Goal: Information Seeking & Learning: Find specific fact

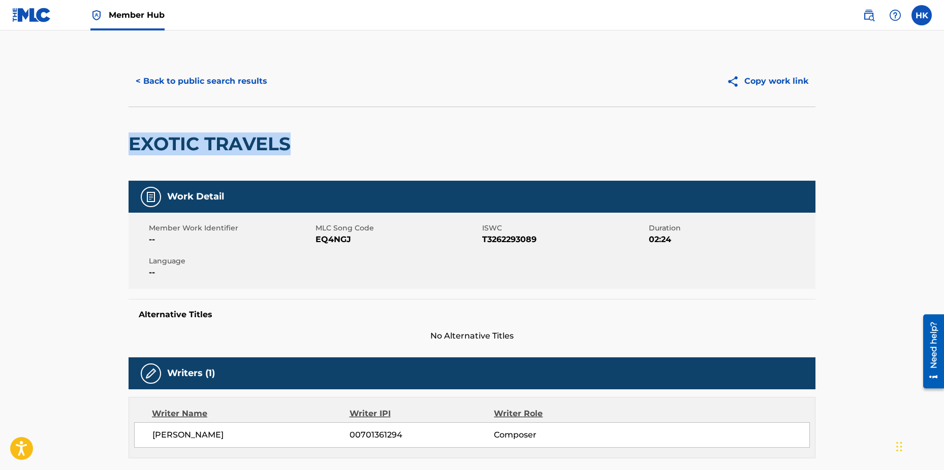
click at [30, 12] on img at bounding box center [31, 15] width 39 height 15
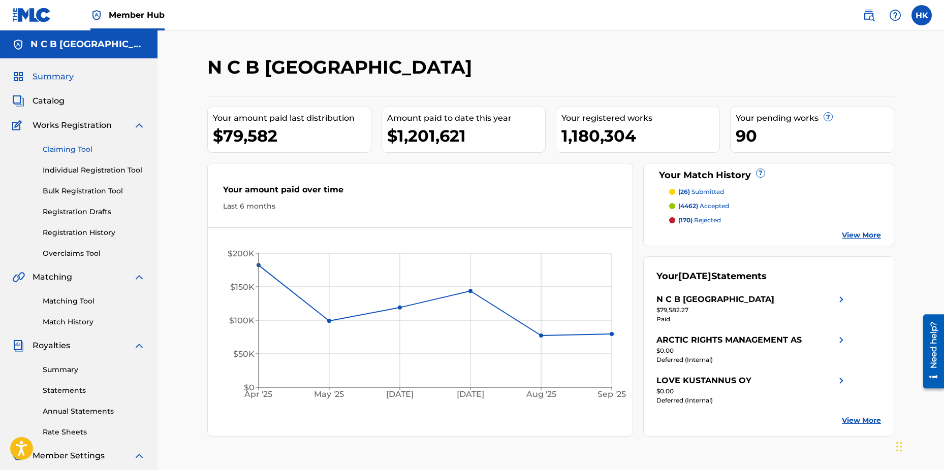
click at [74, 147] on link "Claiming Tool" at bounding box center [94, 149] width 103 height 11
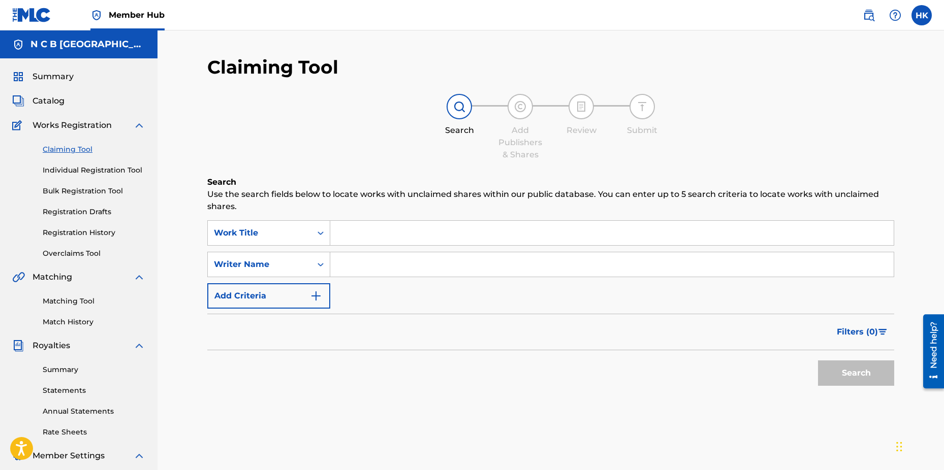
click at [477, 431] on div "Search Use the search fields below to locate works with unclaimed shares within…" at bounding box center [550, 309] width 687 height 266
drag, startPoint x: 61, startPoint y: 98, endPoint x: 78, endPoint y: 93, distance: 16.9
click at [61, 98] on span "Catalog" at bounding box center [49, 101] width 32 height 12
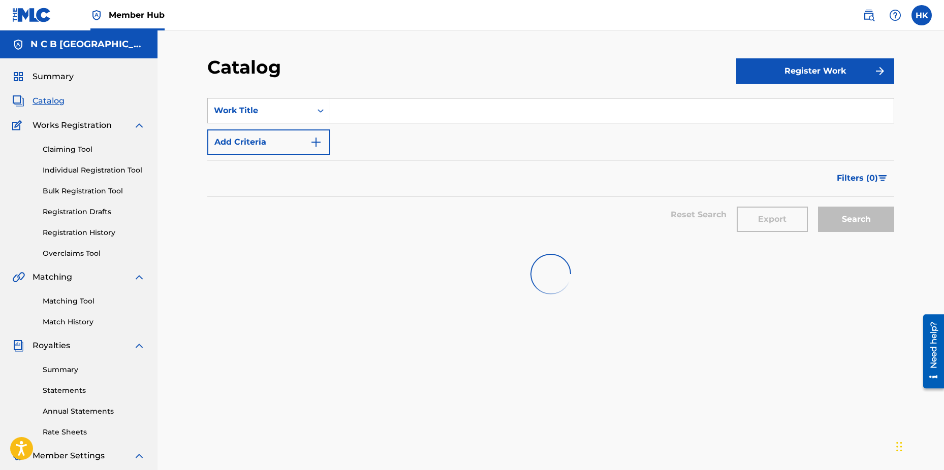
click at [369, 115] on input "Search Form" at bounding box center [611, 111] width 563 height 24
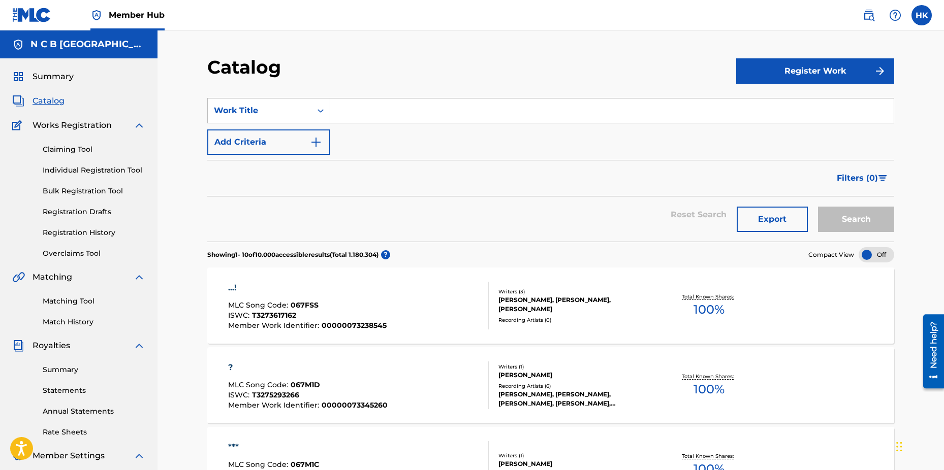
paste input "WESTBOUND TRAIN:"
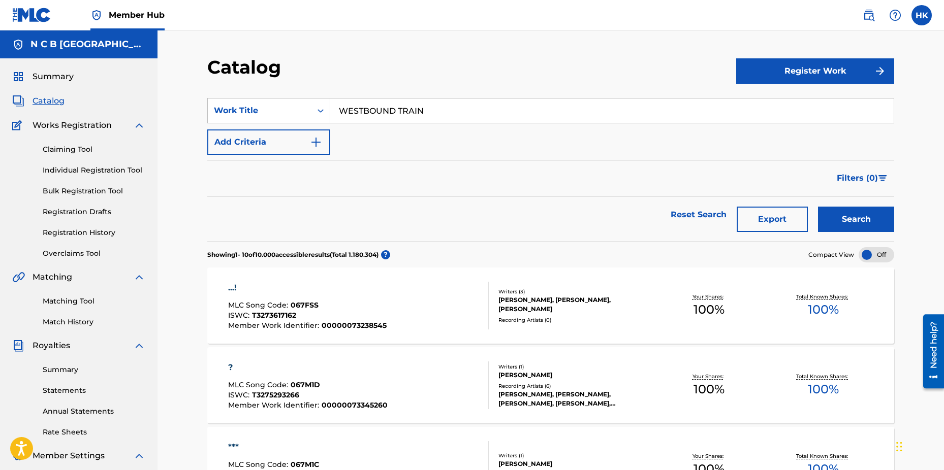
type input "WESTBOUND TRAIN"
click at [818, 207] on button "Search" at bounding box center [856, 219] width 76 height 25
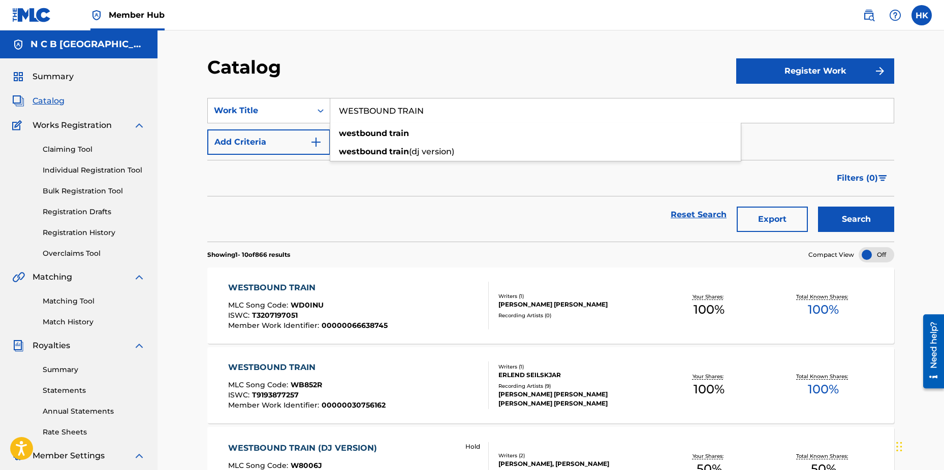
click at [352, 378] on div "WESTBOUND TRAIN MLC Song Code : WB852R ISWC : T9193877257 Member Work Identifie…" at bounding box center [306, 386] width 157 height 48
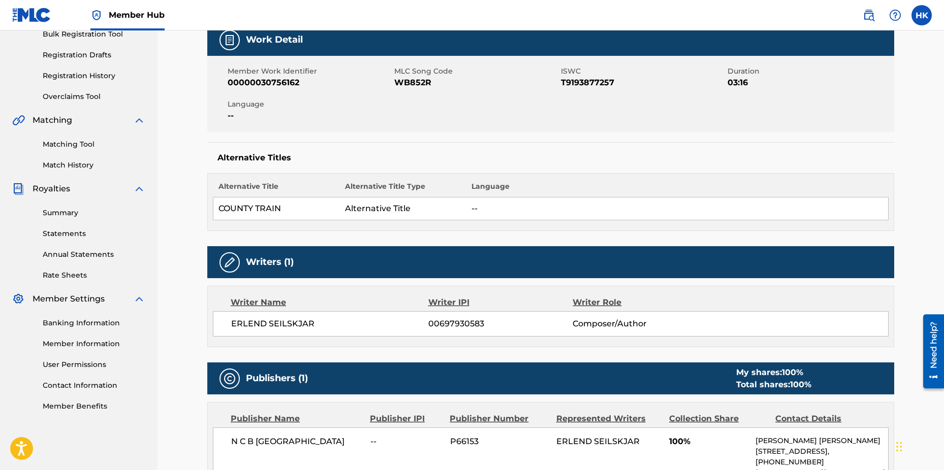
scroll to position [51, 0]
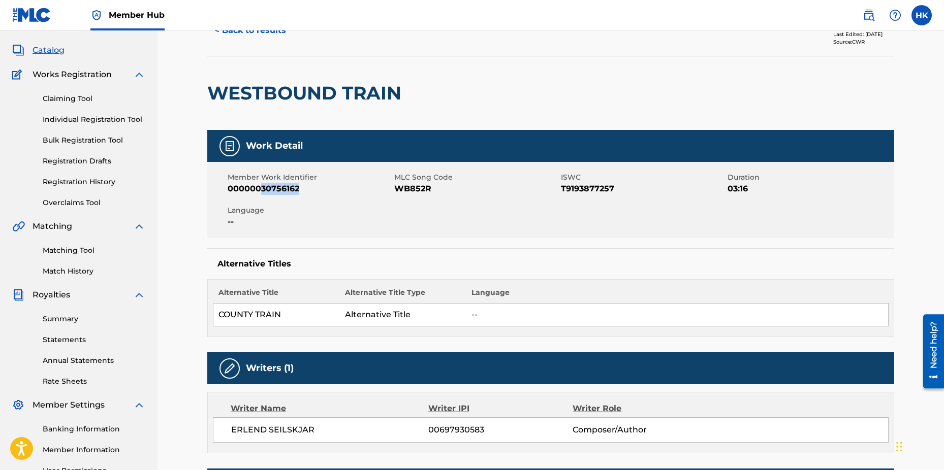
drag, startPoint x: 261, startPoint y: 188, endPoint x: 303, endPoint y: 188, distance: 42.2
click at [303, 188] on span "00000030756162" at bounding box center [310, 189] width 164 height 12
copy span "30756162"
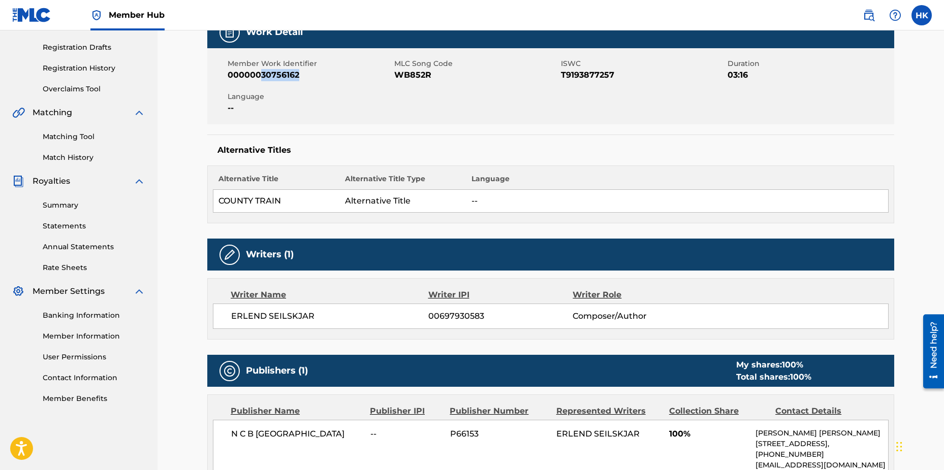
scroll to position [0, 0]
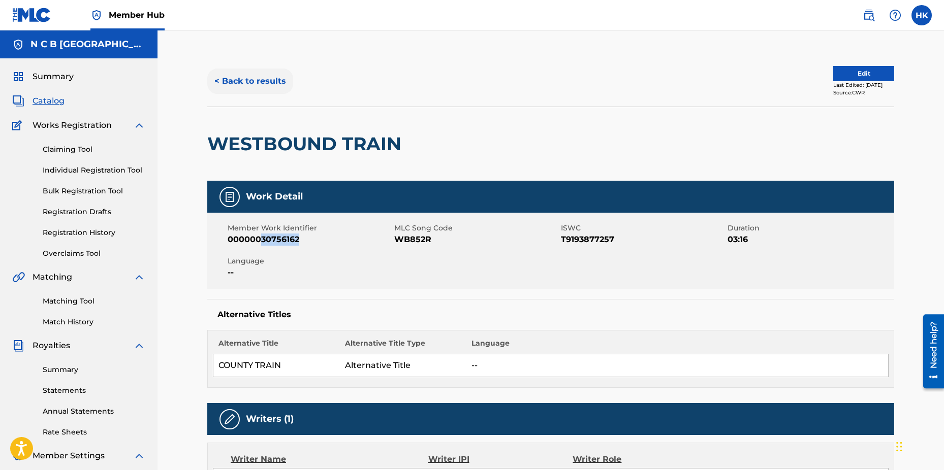
click at [273, 82] on button "< Back to results" at bounding box center [250, 81] width 86 height 25
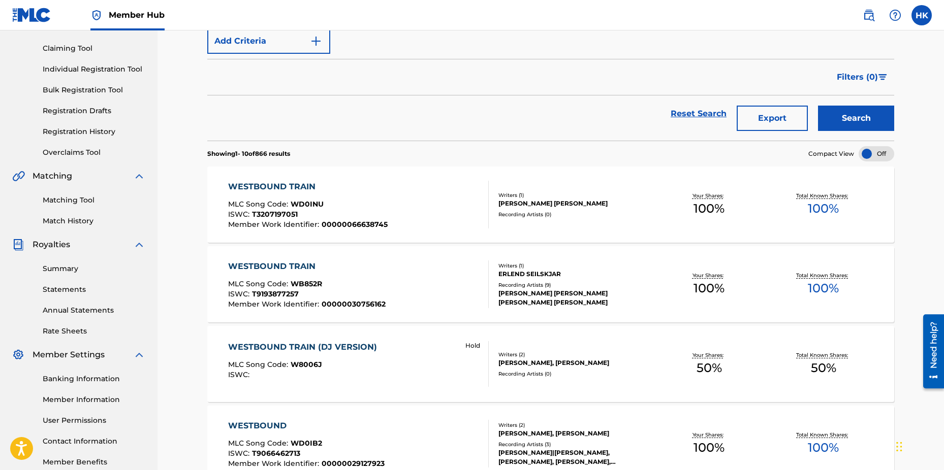
scroll to position [102, 0]
click at [556, 366] on div "[PERSON_NAME], [PERSON_NAME]" at bounding box center [574, 362] width 153 height 9
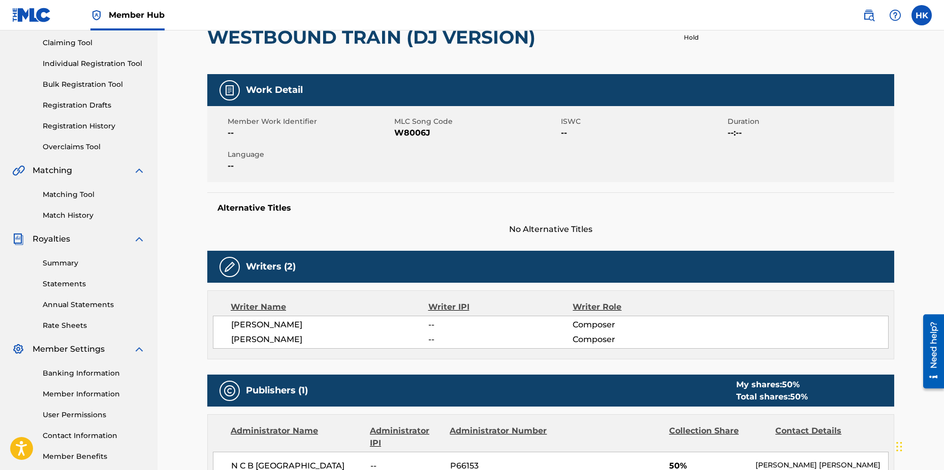
scroll to position [102, 0]
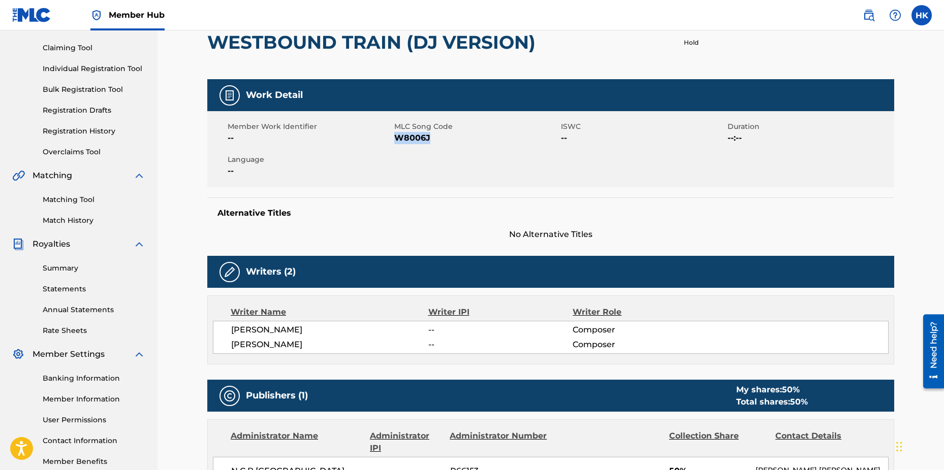
drag, startPoint x: 396, startPoint y: 137, endPoint x: 428, endPoint y: 136, distance: 31.5
click at [428, 136] on span "W8006J" at bounding box center [476, 138] width 164 height 12
copy span "W8006J"
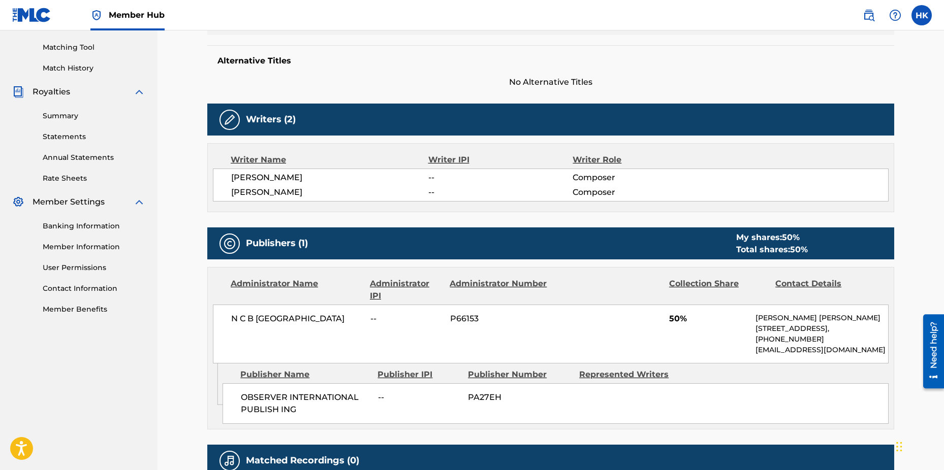
scroll to position [0, 0]
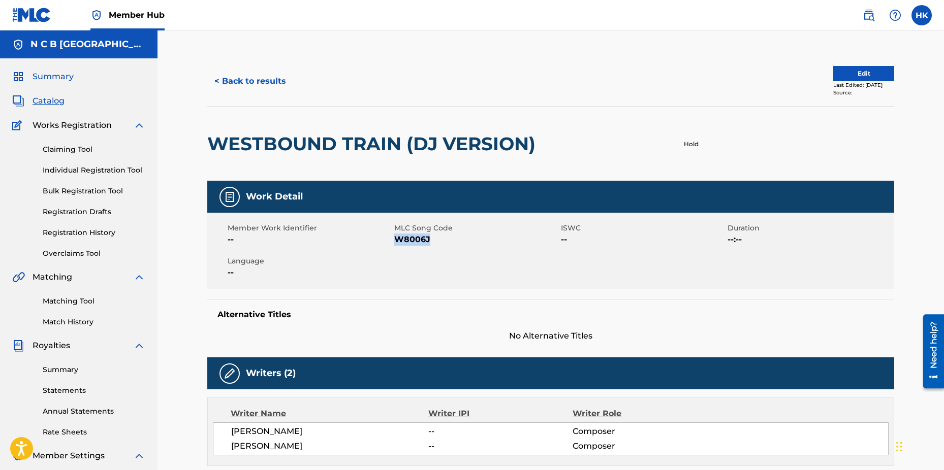
click at [59, 76] on span "Summary" at bounding box center [53, 77] width 41 height 12
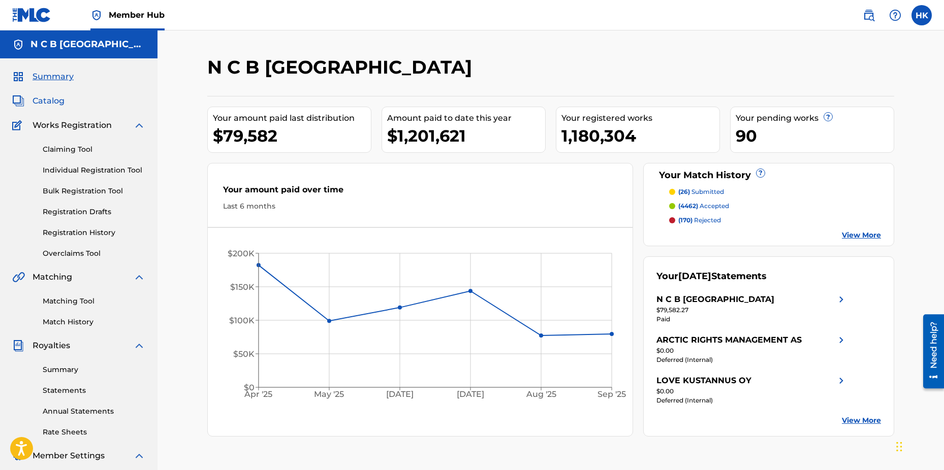
click at [41, 103] on span "Catalog" at bounding box center [49, 101] width 32 height 12
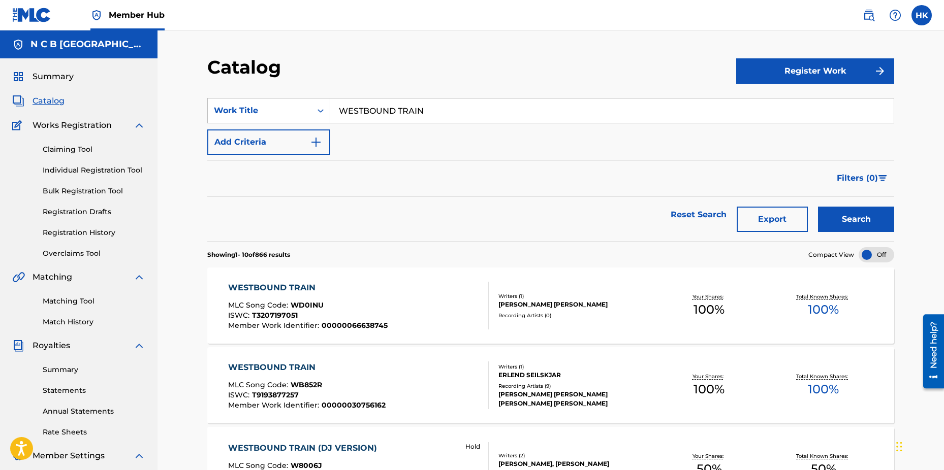
click at [289, 300] on div "WESTBOUND TRAIN MLC Song Code : WD0INU ISWC : T3207197051 Member Work Identifie…" at bounding box center [307, 306] width 159 height 48
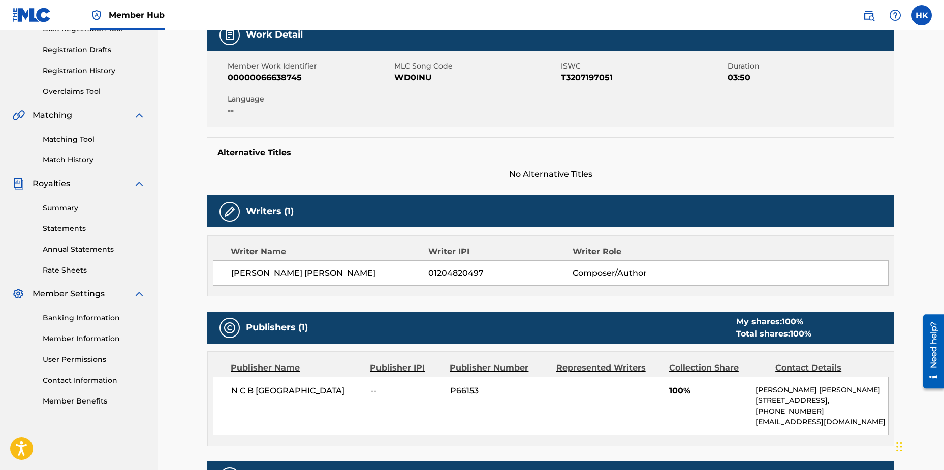
scroll to position [51, 0]
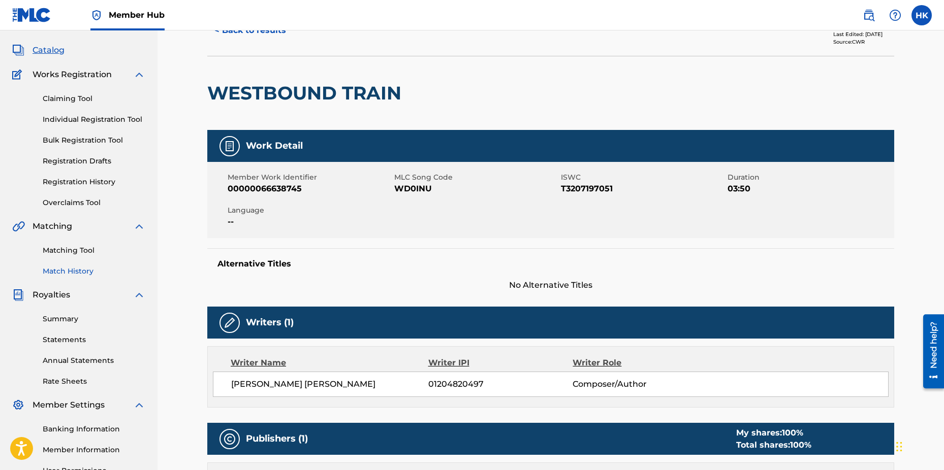
click at [61, 320] on link "Summary" at bounding box center [94, 319] width 103 height 11
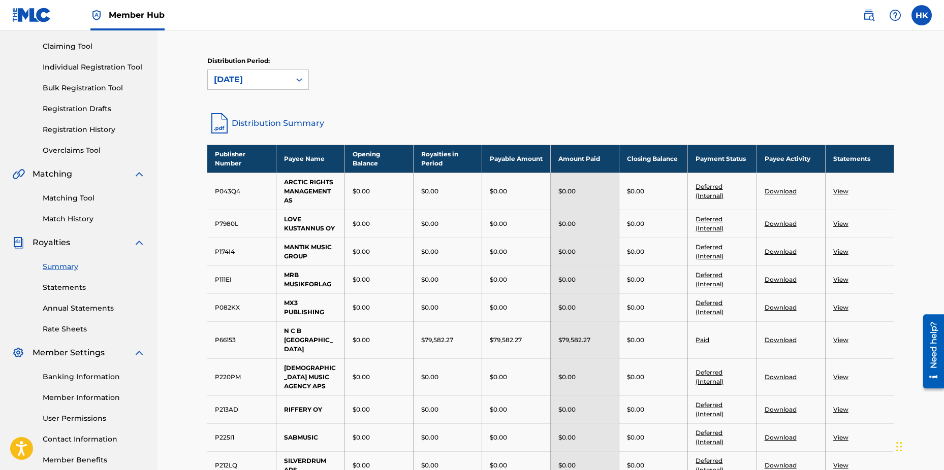
scroll to position [152, 0]
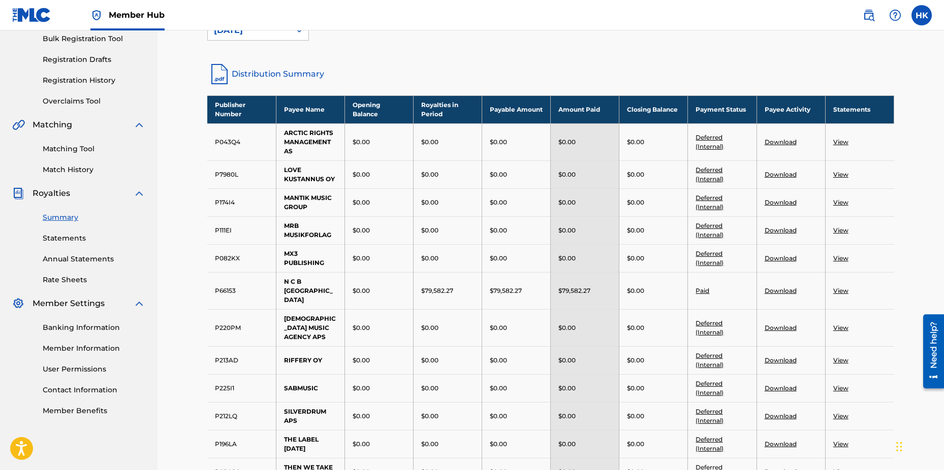
click at [768, 288] on link "Download" at bounding box center [780, 291] width 32 height 8
click at [838, 287] on link "View" at bounding box center [840, 291] width 15 height 8
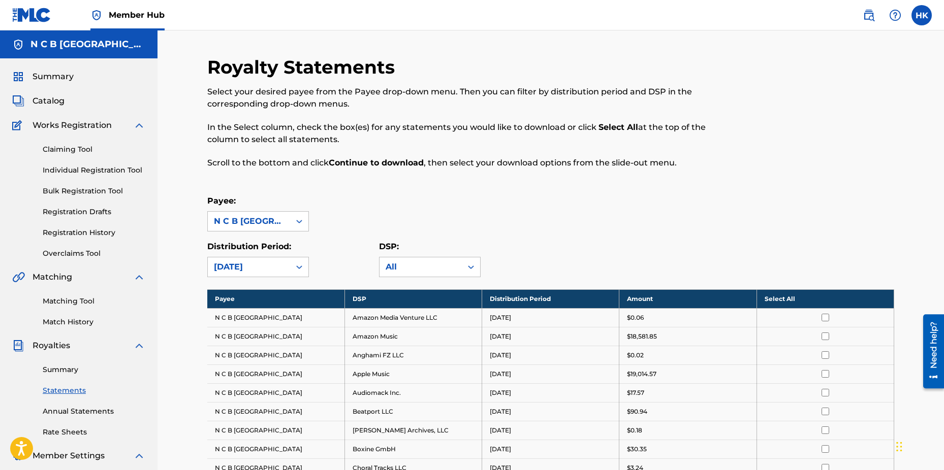
drag, startPoint x: 56, startPoint y: 99, endPoint x: 97, endPoint y: 104, distance: 41.5
click at [56, 99] on span "Catalog" at bounding box center [49, 101] width 32 height 12
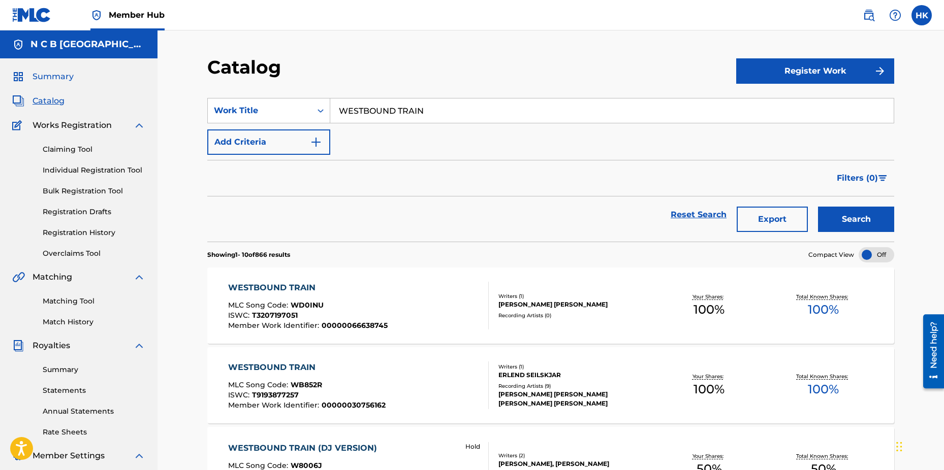
click at [63, 79] on span "Summary" at bounding box center [53, 77] width 41 height 12
